Goal: Transaction & Acquisition: Purchase product/service

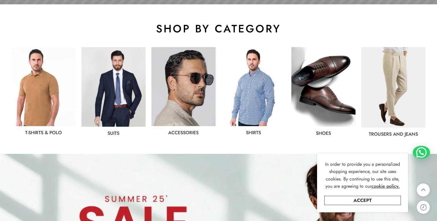
scroll to position [289, 0]
click at [391, 93] on img at bounding box center [394, 87] width 64 height 80
click at [388, 135] on link "Trousers and jeans" at bounding box center [393, 134] width 49 height 7
click at [375, 200] on link "Accept" at bounding box center [363, 200] width 77 height 9
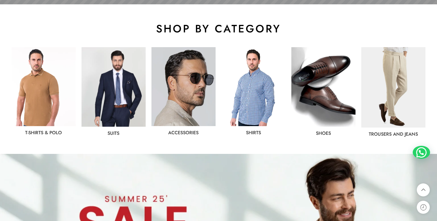
click at [387, 134] on link "Trousers and jeans" at bounding box center [393, 134] width 49 height 7
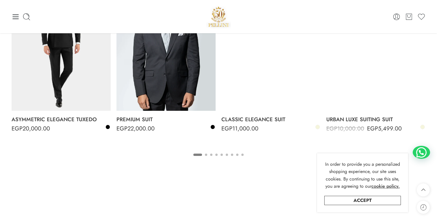
scroll to position [907, 0]
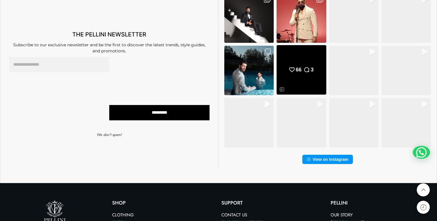
scroll to position [1447, 0]
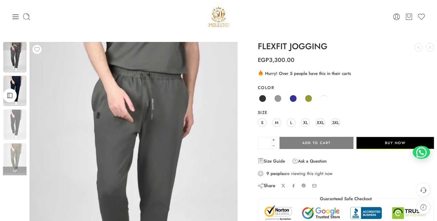
click at [18, 83] on img at bounding box center [14, 91] width 23 height 30
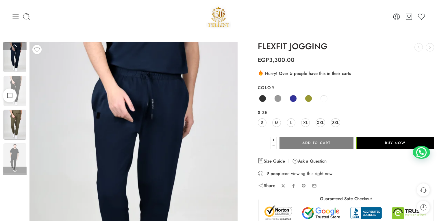
click at [21, 113] on img at bounding box center [14, 125] width 23 height 30
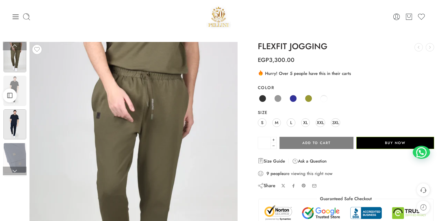
click at [17, 134] on img at bounding box center [14, 124] width 23 height 30
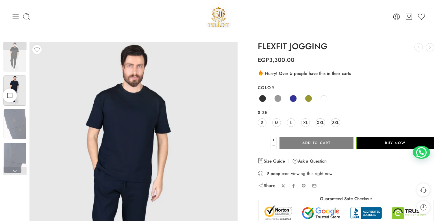
click at [298, 45] on h1 "FLEXFIT JOGGING" at bounding box center [346, 46] width 176 height 9
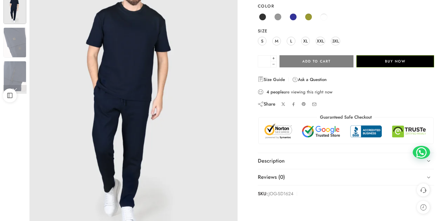
scroll to position [87, 0]
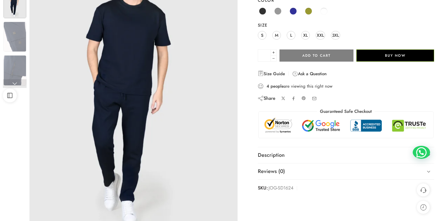
click at [16, 82] on link at bounding box center [15, 83] width 24 height 9
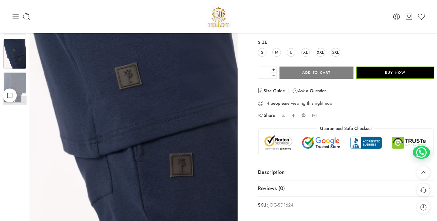
scroll to position [65, 0]
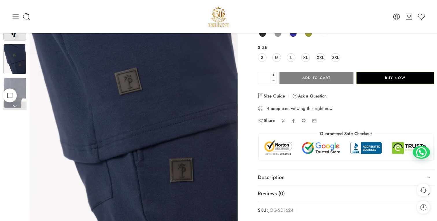
click at [19, 33] on img at bounding box center [14, 25] width 23 height 30
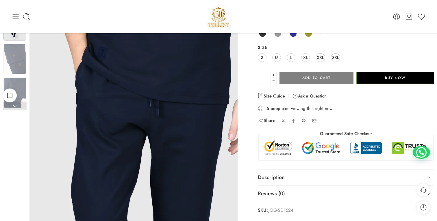
click at [105, 126] on img at bounding box center [181, 99] width 555 height 740
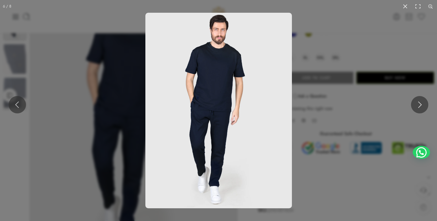
click at [217, 149] on img at bounding box center [218, 111] width 147 height 196
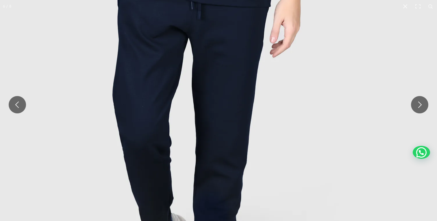
click at [433, 56] on img at bounding box center [223, 2] width 555 height 740
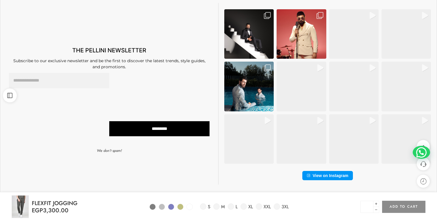
scroll to position [375, 0]
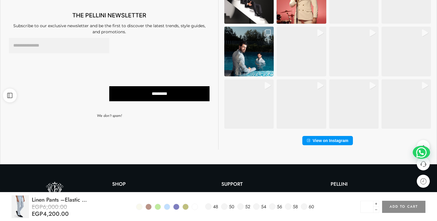
scroll to position [437, 0]
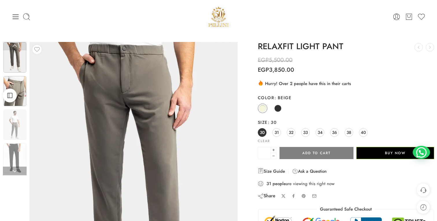
click at [16, 83] on img at bounding box center [14, 91] width 23 height 30
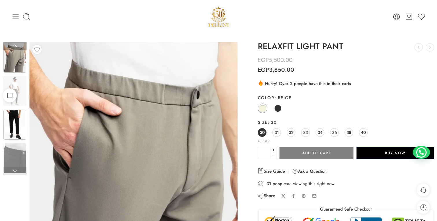
click at [18, 126] on img at bounding box center [14, 125] width 23 height 30
click at [12, 124] on img at bounding box center [14, 125] width 23 height 30
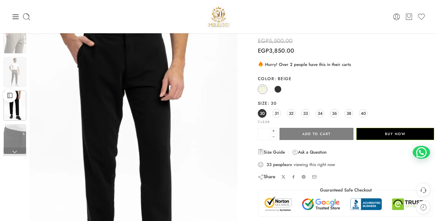
scroll to position [16, 0]
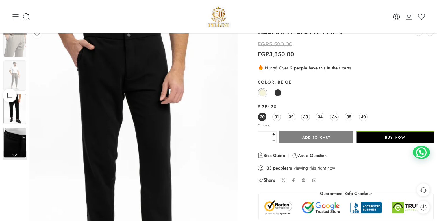
click at [13, 149] on img at bounding box center [14, 143] width 23 height 30
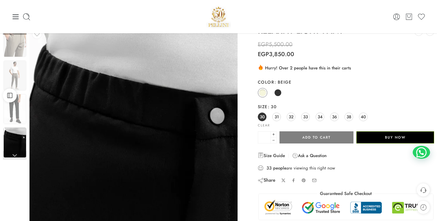
click at [14, 159] on link at bounding box center [15, 155] width 24 height 9
click at [14, 156] on link at bounding box center [15, 155] width 24 height 9
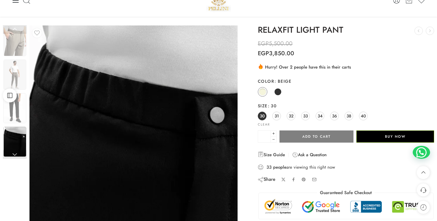
scroll to position [0, 0]
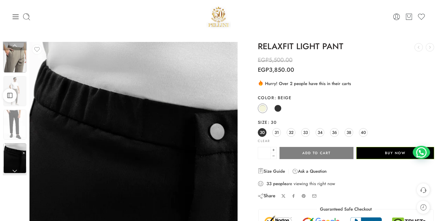
click at [17, 55] on img at bounding box center [14, 58] width 23 height 30
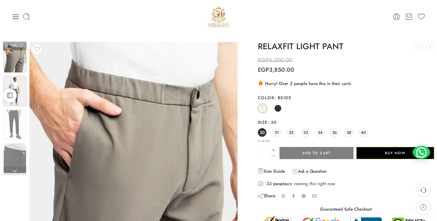
click at [18, 87] on img at bounding box center [14, 91] width 23 height 30
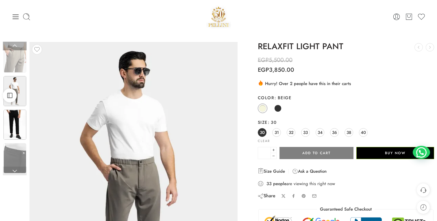
click at [22, 126] on img at bounding box center [14, 125] width 23 height 30
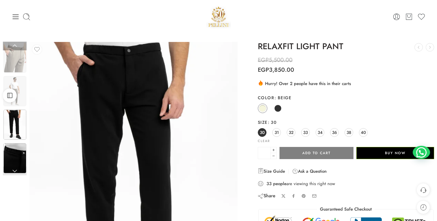
click at [16, 159] on img at bounding box center [14, 158] width 23 height 30
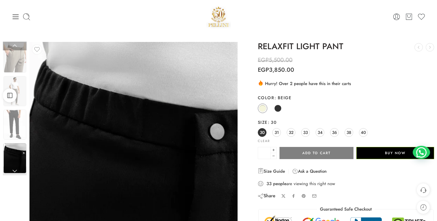
click at [17, 171] on link at bounding box center [15, 171] width 24 height 9
click at [14, 170] on link at bounding box center [15, 171] width 24 height 9
